Goal: Communication & Community: Answer question/provide support

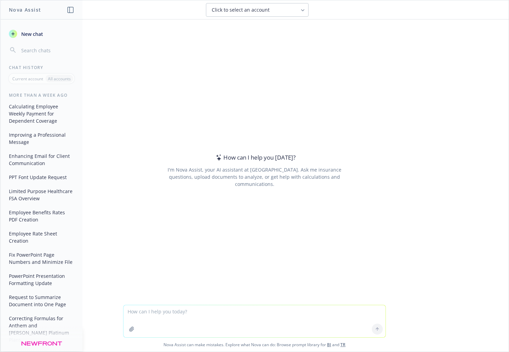
click at [30, 35] on span "New chat" at bounding box center [31, 33] width 23 height 7
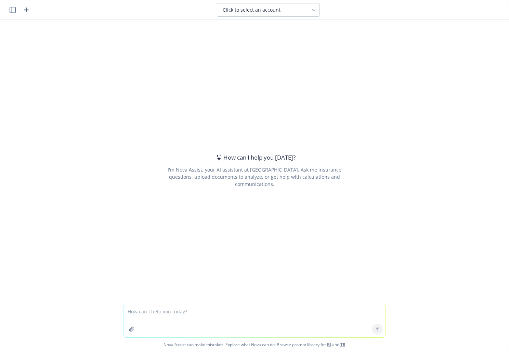
click at [225, 162] on div "How can I help you [DATE]?" at bounding box center [255, 157] width 82 height 9
click at [242, 7] on span "Click to select an account" at bounding box center [251, 9] width 58 height 7
click at [245, 6] on button "Click to select an account" at bounding box center [268, 10] width 103 height 14
click at [193, 172] on div "I'm Nova Assist, your AI assistant at [GEOGRAPHIC_DATA]. Ask me insurance quest…" at bounding box center [254, 177] width 192 height 22
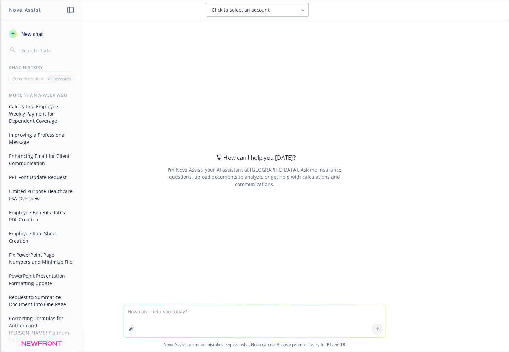
click at [31, 33] on span "New chat" at bounding box center [31, 33] width 23 height 7
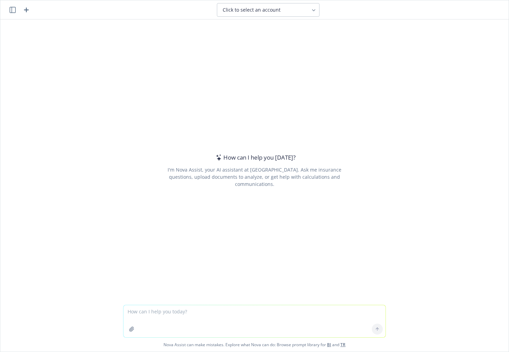
click at [260, 183] on div "How can I help you today? I'm Nova Assist, your AI assistant at Newfront. Ask m…" at bounding box center [254, 170] width 262 height 236
click at [231, 217] on div "How can I help you today? I'm Nova Assist, your AI assistant at Newfront. Ask m…" at bounding box center [254, 170] width 262 height 236
drag, startPoint x: 257, startPoint y: 156, endPoint x: 252, endPoint y: 159, distance: 6.1
click at [252, 159] on div "How can I help you [DATE]?" at bounding box center [255, 157] width 82 height 9
click at [286, 9] on div "Click to select an account" at bounding box center [263, 9] width 83 height 7
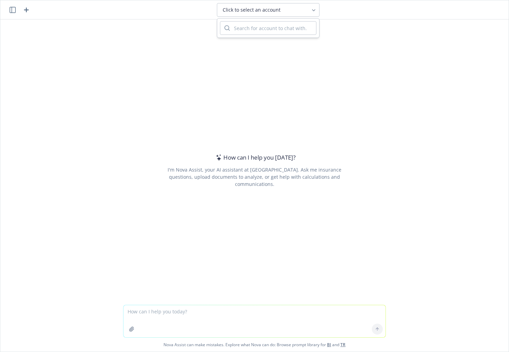
click at [262, 29] on input "search" at bounding box center [273, 28] width 86 height 13
drag, startPoint x: 262, startPoint y: 29, endPoint x: 240, endPoint y: 27, distance: 22.9
click at [240, 27] on input "search" at bounding box center [273, 28] width 86 height 13
click at [310, 9] on button "Click to select an account" at bounding box center [268, 10] width 103 height 14
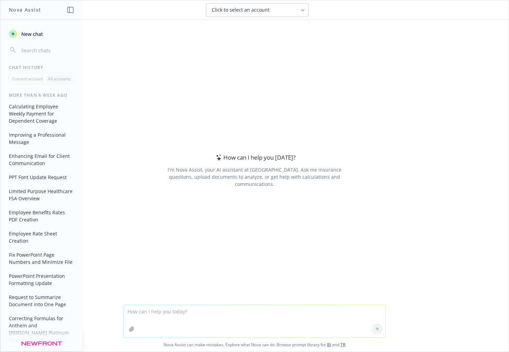
click at [233, 11] on span "Click to select an account" at bounding box center [241, 9] width 58 height 7
click at [40, 136] on button "Improving a Professional Message" at bounding box center [41, 138] width 71 height 18
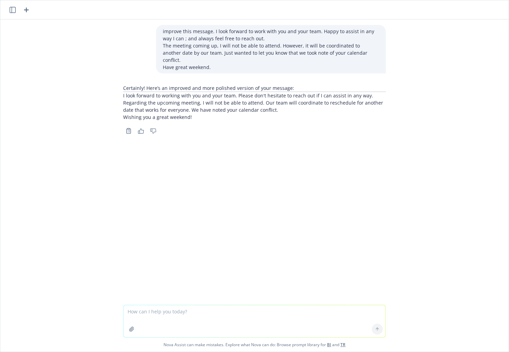
click at [179, 126] on div "Copy to clipboard Thumbs up Thumbs down" at bounding box center [254, 131] width 262 height 10
click at [194, 43] on p "The meeting coming up, I will not be able to attend. However, it will be coordi…" at bounding box center [271, 53] width 216 height 22
click at [25, 10] on icon "button" at bounding box center [26, 10] width 5 height 5
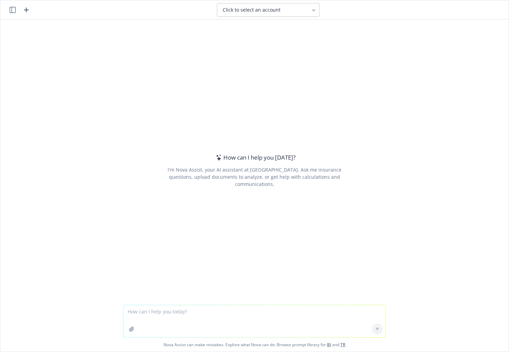
click at [265, 160] on div "How can I help you [DATE]?" at bounding box center [255, 157] width 82 height 9
click at [312, 11] on icon at bounding box center [313, 10] width 5 height 5
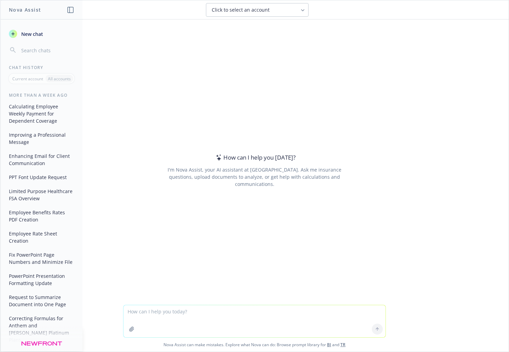
click at [13, 34] on icon "button" at bounding box center [12, 33] width 3 height 3
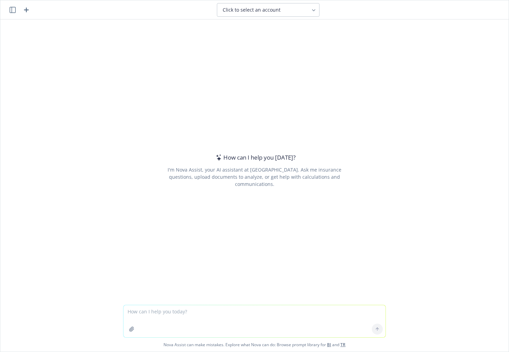
click at [11, 11] on icon "button" at bounding box center [13, 10] width 6 height 6
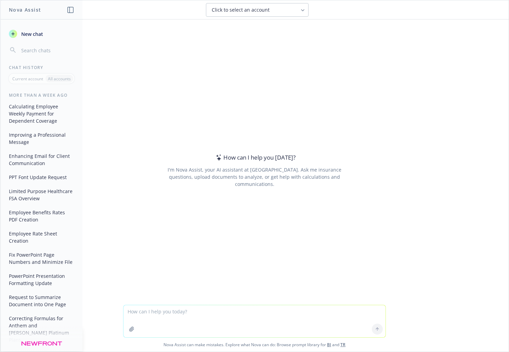
click at [248, 10] on span "Click to select an account" at bounding box center [241, 9] width 58 height 7
type input "admail"
click at [237, 55] on span "ADMAIL WEST, INC." at bounding box center [229, 57] width 38 height 6
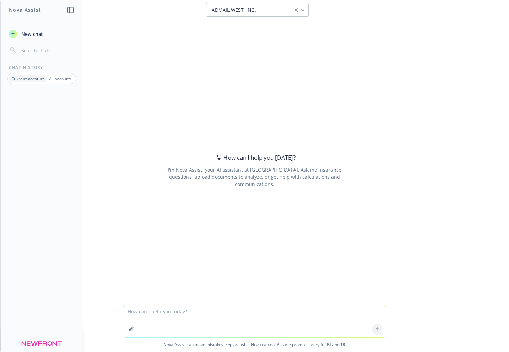
click at [31, 36] on span "New chat" at bounding box center [31, 33] width 23 height 7
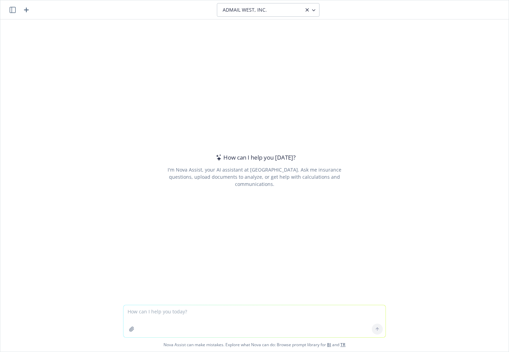
click at [256, 12] on span "ADMAIL WEST, INC." at bounding box center [244, 9] width 44 height 7
click at [306, 10] on icon at bounding box center [306, 9] width 5 height 5
click at [248, 173] on div "I'm Nova Assist, your AI assistant at [GEOGRAPHIC_DATA]. Ask me insurance quest…" at bounding box center [254, 177] width 192 height 22
drag, startPoint x: 249, startPoint y: 173, endPoint x: 209, endPoint y: 173, distance: 40.7
click at [209, 173] on div "I'm Nova Assist, your AI assistant at [GEOGRAPHIC_DATA]. Ask me insurance quest…" at bounding box center [254, 177] width 192 height 22
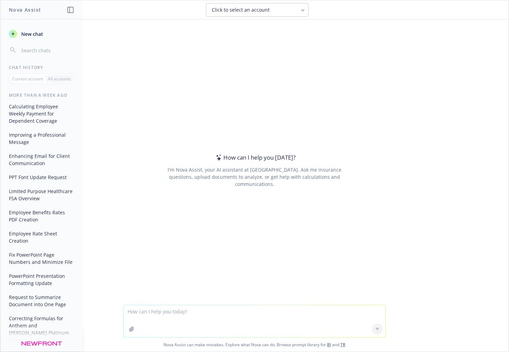
click at [245, 162] on div "How can I help you [DATE]?" at bounding box center [255, 157] width 82 height 9
click at [12, 32] on icon "button" at bounding box center [12, 33] width 5 height 5
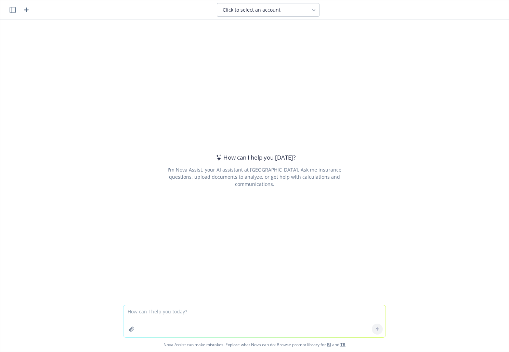
click at [307, 10] on button "Click to select an account" at bounding box center [268, 10] width 103 height 14
click at [279, 29] on input "search" at bounding box center [273, 28] width 86 height 13
type input "a"
drag, startPoint x: 252, startPoint y: 31, endPoint x: 215, endPoint y: 23, distance: 37.7
click at [215, 23] on body "Click to select an account How can I help you today? I'm Nova Assist, your AI a…" at bounding box center [254, 176] width 509 height 352
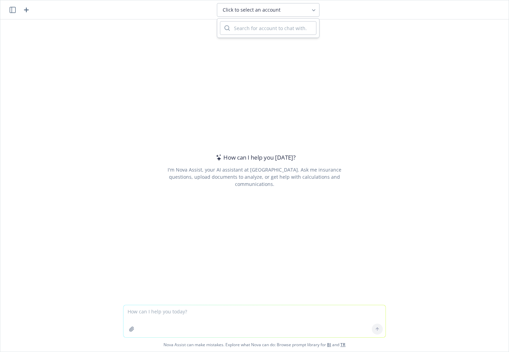
click at [314, 9] on icon at bounding box center [313, 10] width 5 height 5
click at [319, 9] on div "Click to select an account" at bounding box center [268, 10] width 464 height 14
click at [11, 8] on icon "button" at bounding box center [13, 10] width 6 height 6
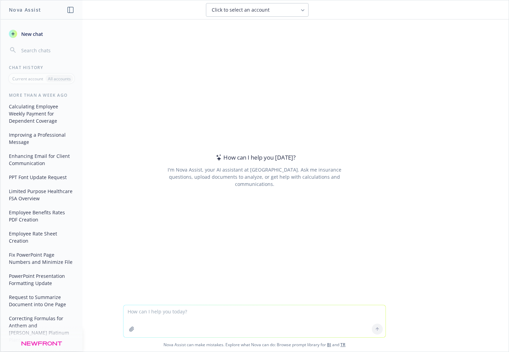
click at [50, 139] on button "Improving a Professional Message" at bounding box center [41, 138] width 71 height 18
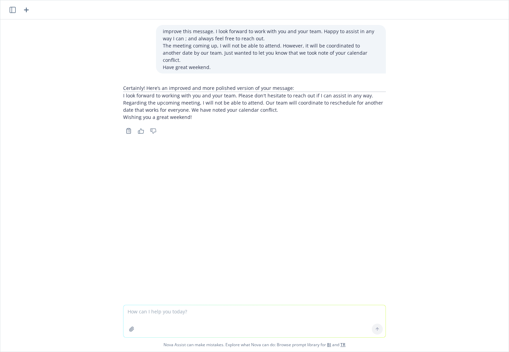
click at [198, 66] on div "improve this message. I look forward to work with you and your team. Happy to a…" at bounding box center [271, 49] width 230 height 49
drag, startPoint x: 130, startPoint y: 13, endPoint x: 120, endPoint y: 12, distance: 10.7
click at [130, 13] on header at bounding box center [254, 9] width 508 height 19
click at [190, 113] on p "Wishing you a great weekend!" at bounding box center [254, 116] width 262 height 7
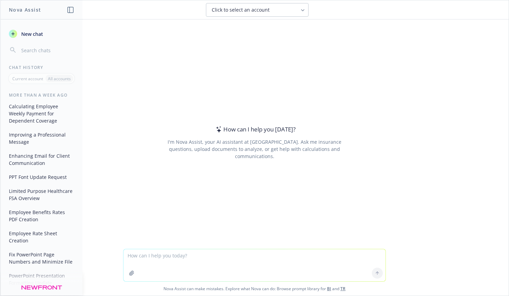
click at [173, 253] on textarea at bounding box center [254, 265] width 262 height 32
click at [153, 264] on textarea "update this message for employees." at bounding box center [254, 265] width 262 height 32
click at [211, 256] on textarea "update this message for employees." at bounding box center [254, 265] width 262 height 32
click at [159, 267] on textarea "update this message for employees." at bounding box center [254, 265] width 262 height 32
drag, startPoint x: 225, startPoint y: 260, endPoint x: 227, endPoint y: 257, distance: 3.7
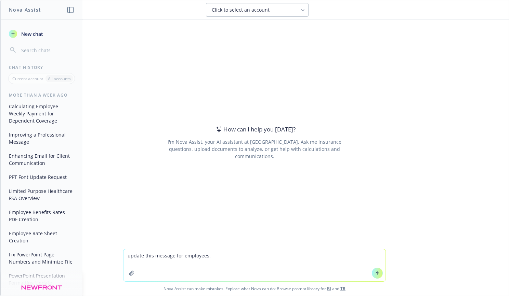
click at [225, 259] on textarea "update this message for employees." at bounding box center [254, 265] width 262 height 32
type textarea "update this message for employees [PERSON_NAME]"
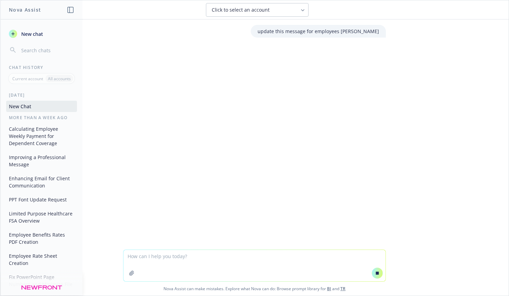
click at [154, 256] on textarea at bounding box center [254, 265] width 262 height 31
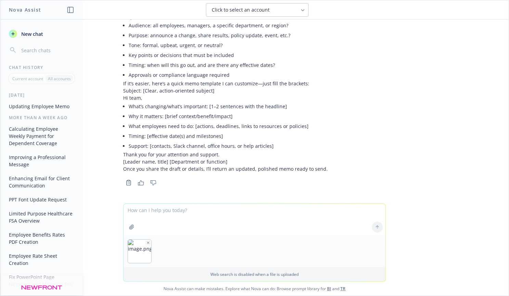
scroll to position [43, 0]
click at [152, 214] on textarea at bounding box center [254, 219] width 262 height 31
click at [140, 210] on textarea at bounding box center [254, 219] width 262 height 31
type textarea "Only employees."
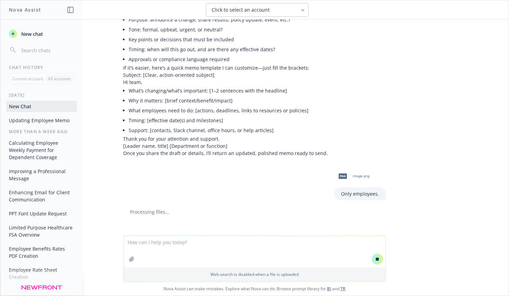
scroll to position [62, 0]
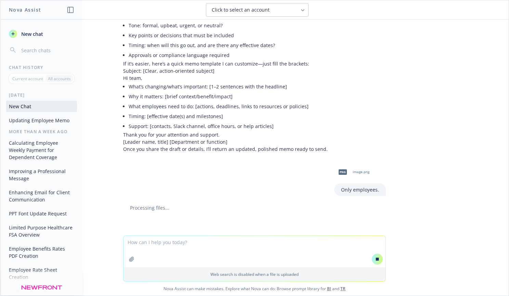
click at [200, 246] on textarea at bounding box center [254, 251] width 262 height 31
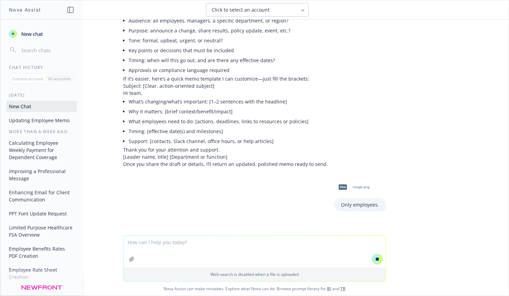
scroll to position [58, 0]
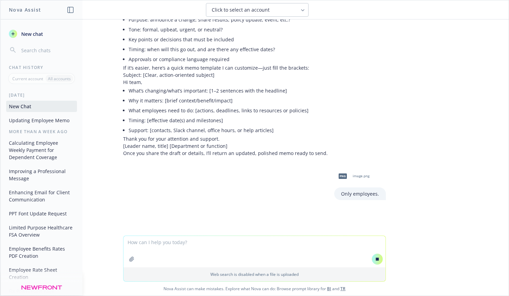
click at [145, 245] on textarea at bounding box center [254, 251] width 262 height 31
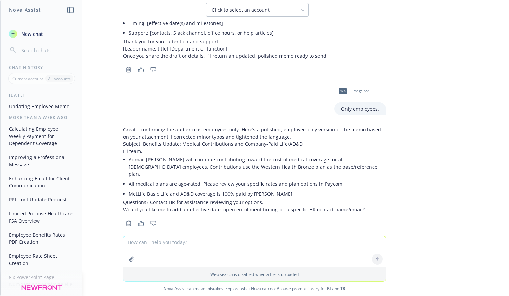
scroll to position [157, 0]
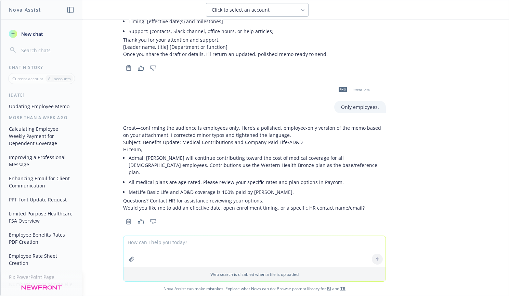
drag, startPoint x: 146, startPoint y: 244, endPoint x: 400, endPoint y: 188, distance: 260.4
click at [400, 188] on div "update this message for employees Memo Happy to help. Could you paste the memo …" at bounding box center [254, 127] width 508 height 216
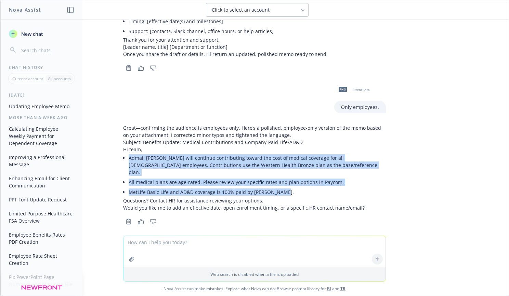
drag, startPoint x: 276, startPoint y: 186, endPoint x: 124, endPoint y: 158, distance: 153.9
click at [129, 158] on ul "Admail [PERSON_NAME] will continue contributing toward the cost of medical cove…" at bounding box center [257, 175] width 257 height 44
